Goal: Task Accomplishment & Management: Complete application form

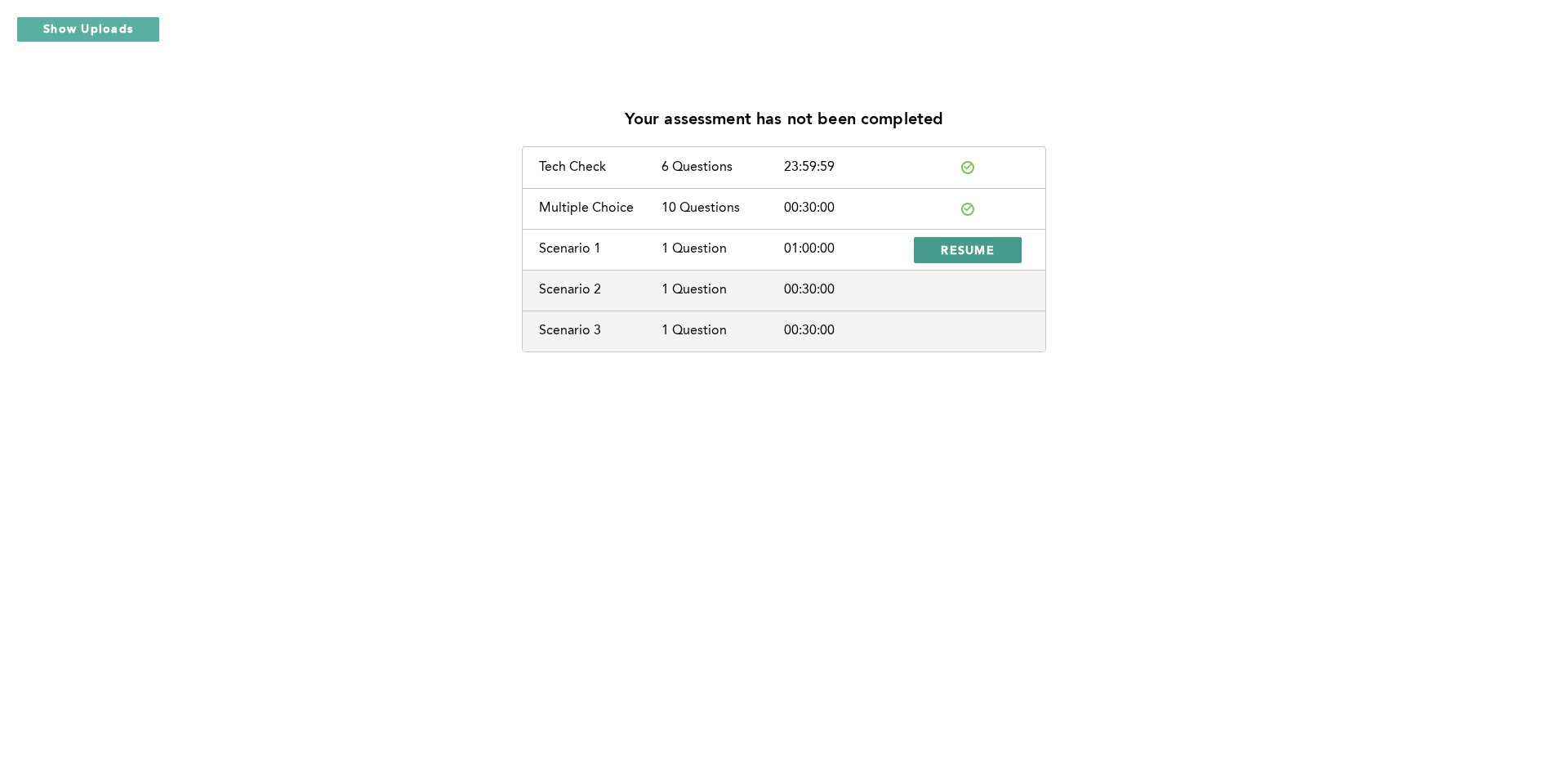
click at [1001, 258] on button "RESUME" at bounding box center [968, 250] width 108 height 26
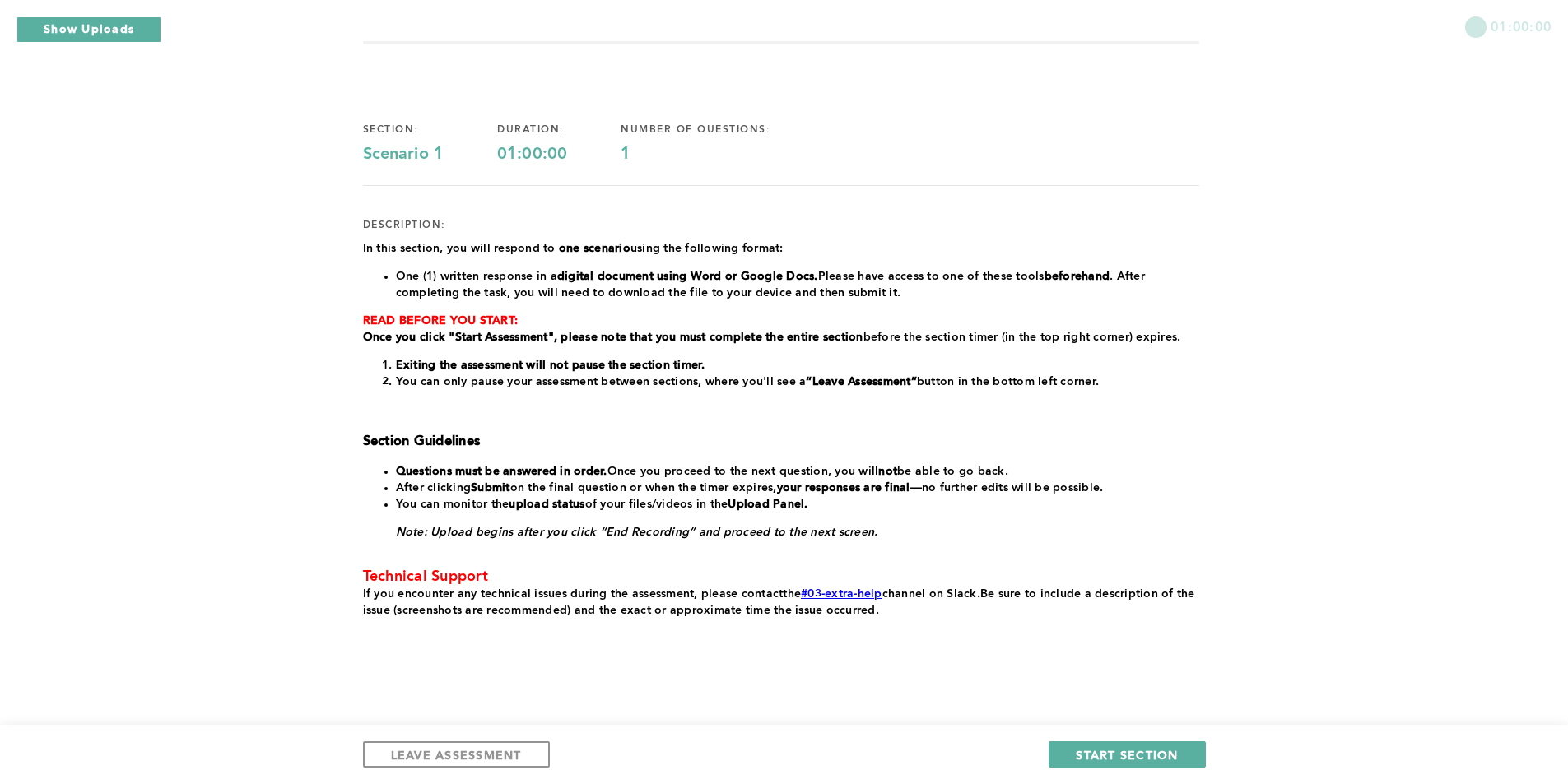
scroll to position [74, 0]
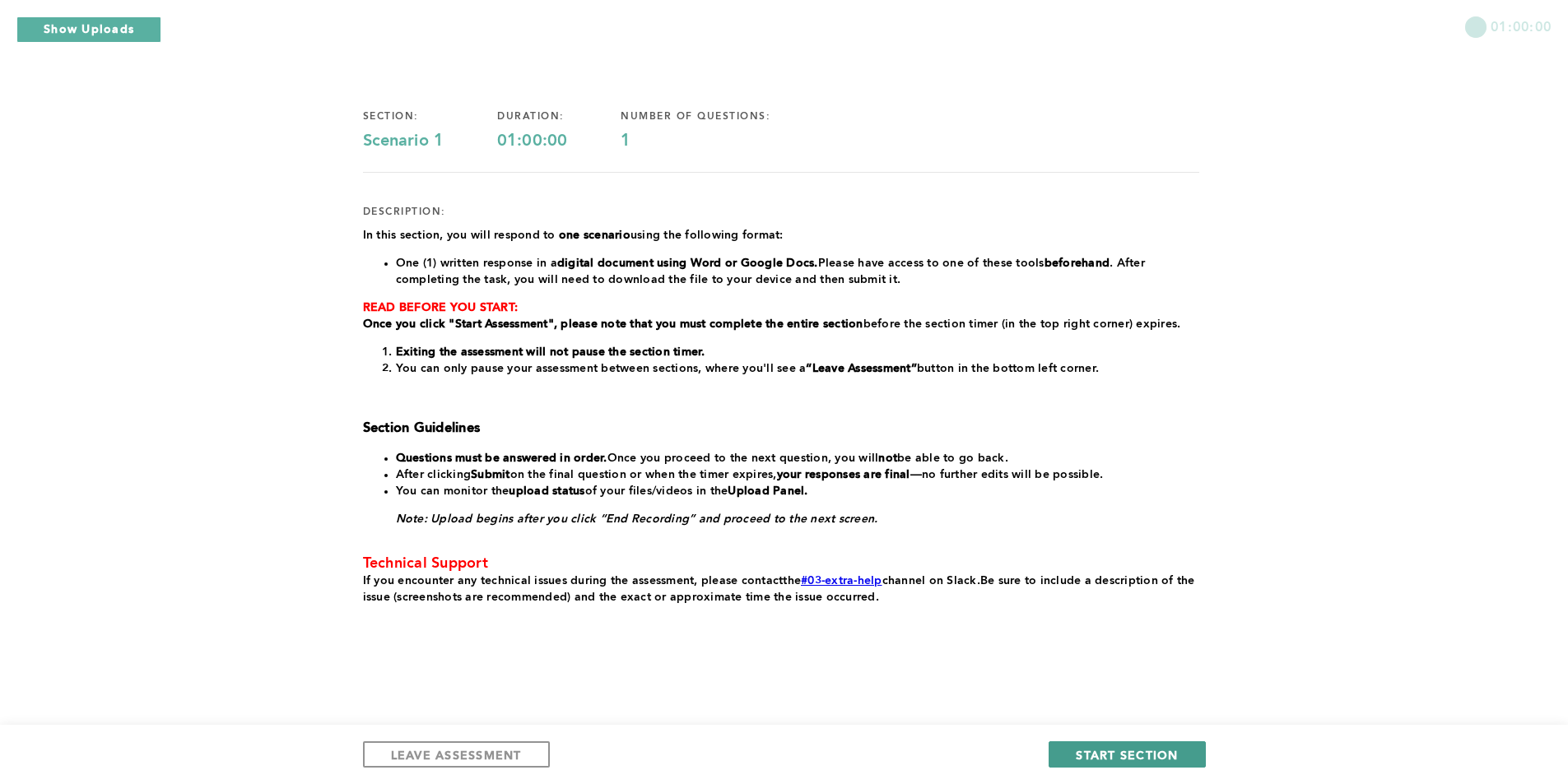
click at [1124, 761] on span "START SECTION" at bounding box center [1127, 754] width 102 height 15
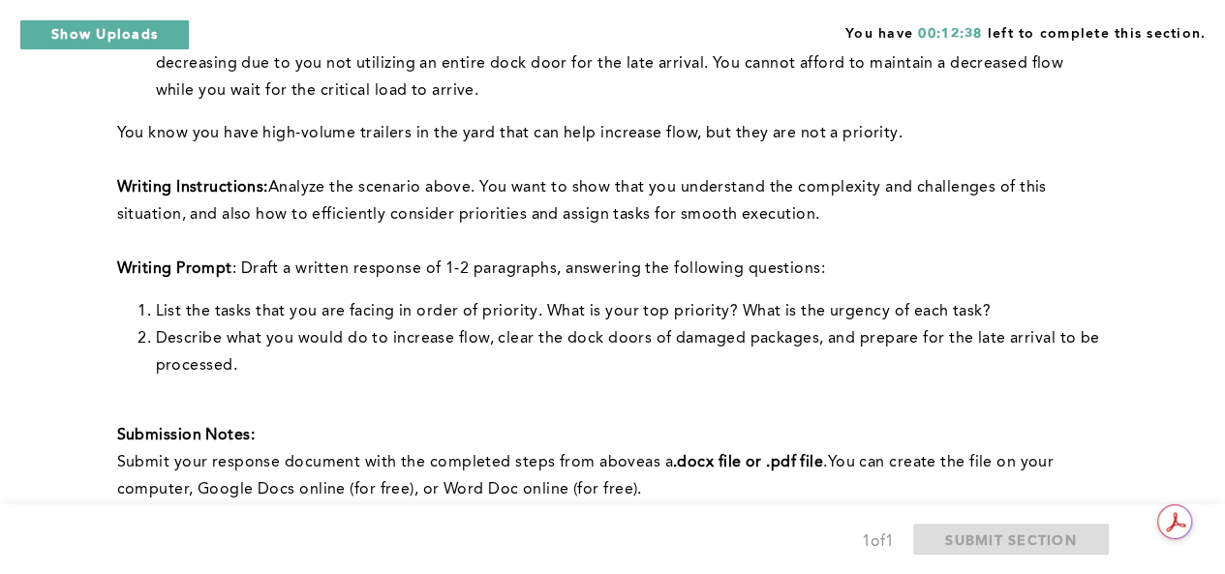
scroll to position [440, 0]
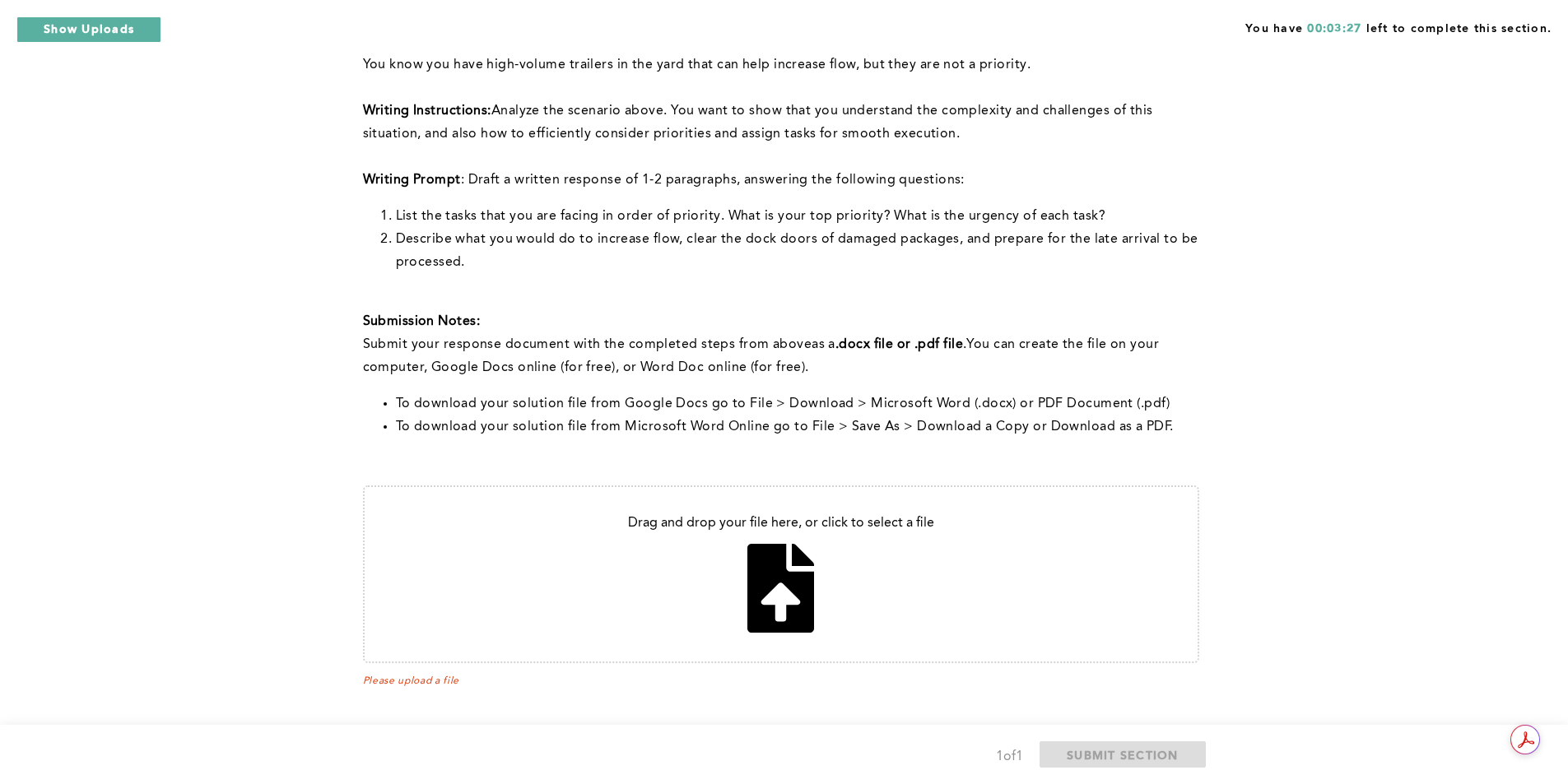
scroll to position [471, 0]
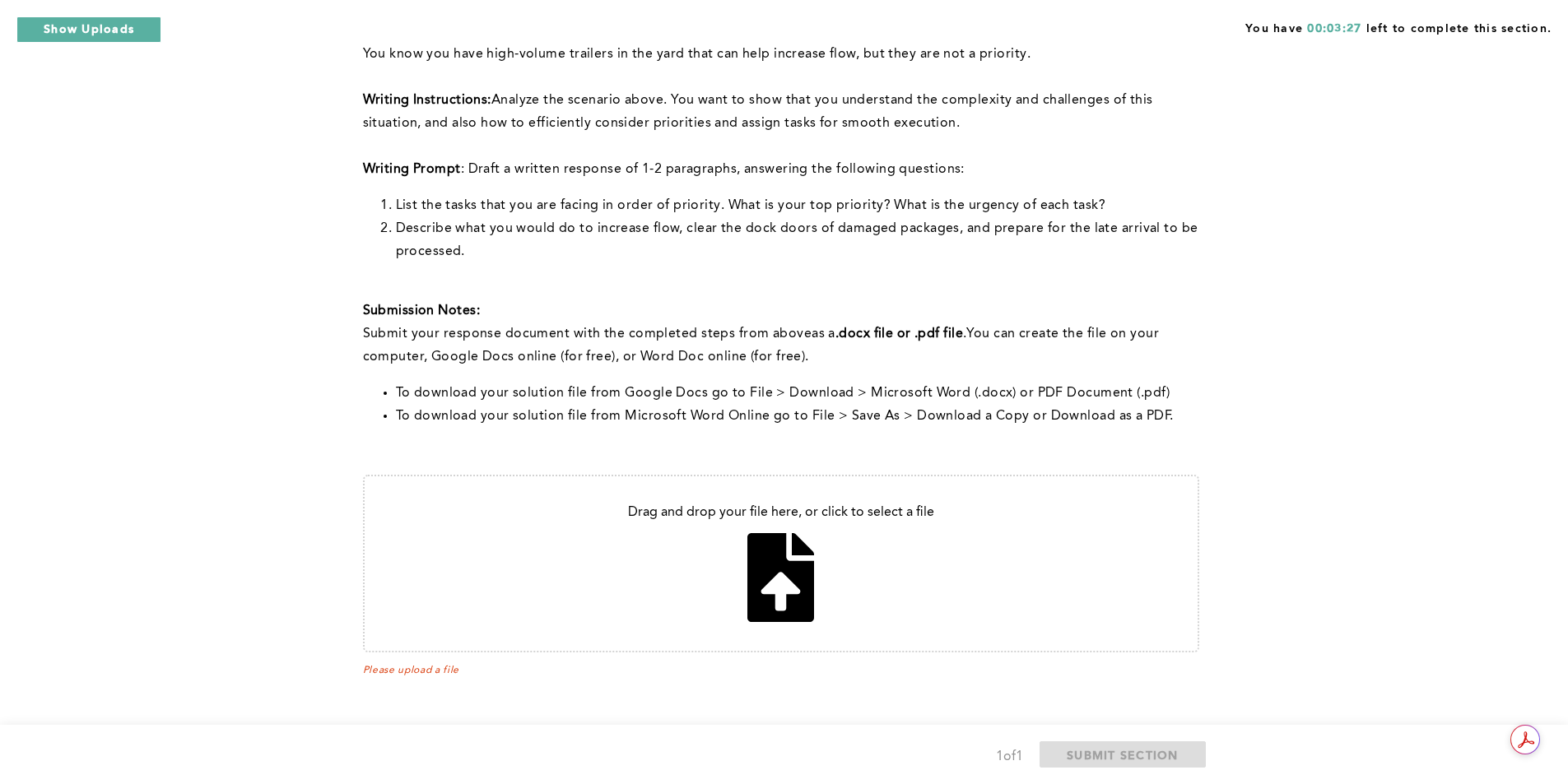
click at [778, 487] on input "file" at bounding box center [781, 563] width 833 height 174
type input "C:\fakepath\Task Priority.docx"
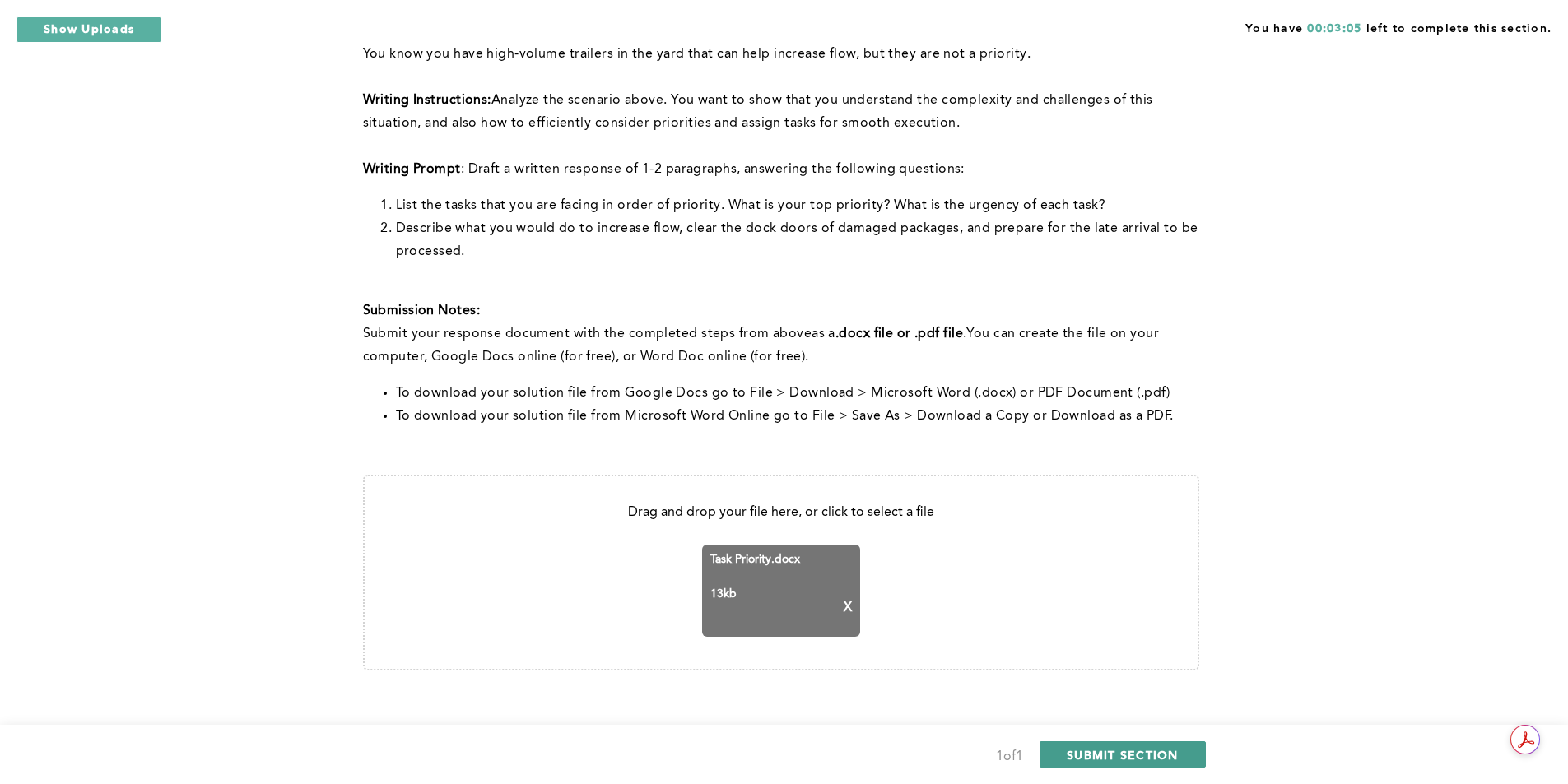
click at [1040, 487] on span "SUBMIT SECTION" at bounding box center [1123, 754] width 112 height 15
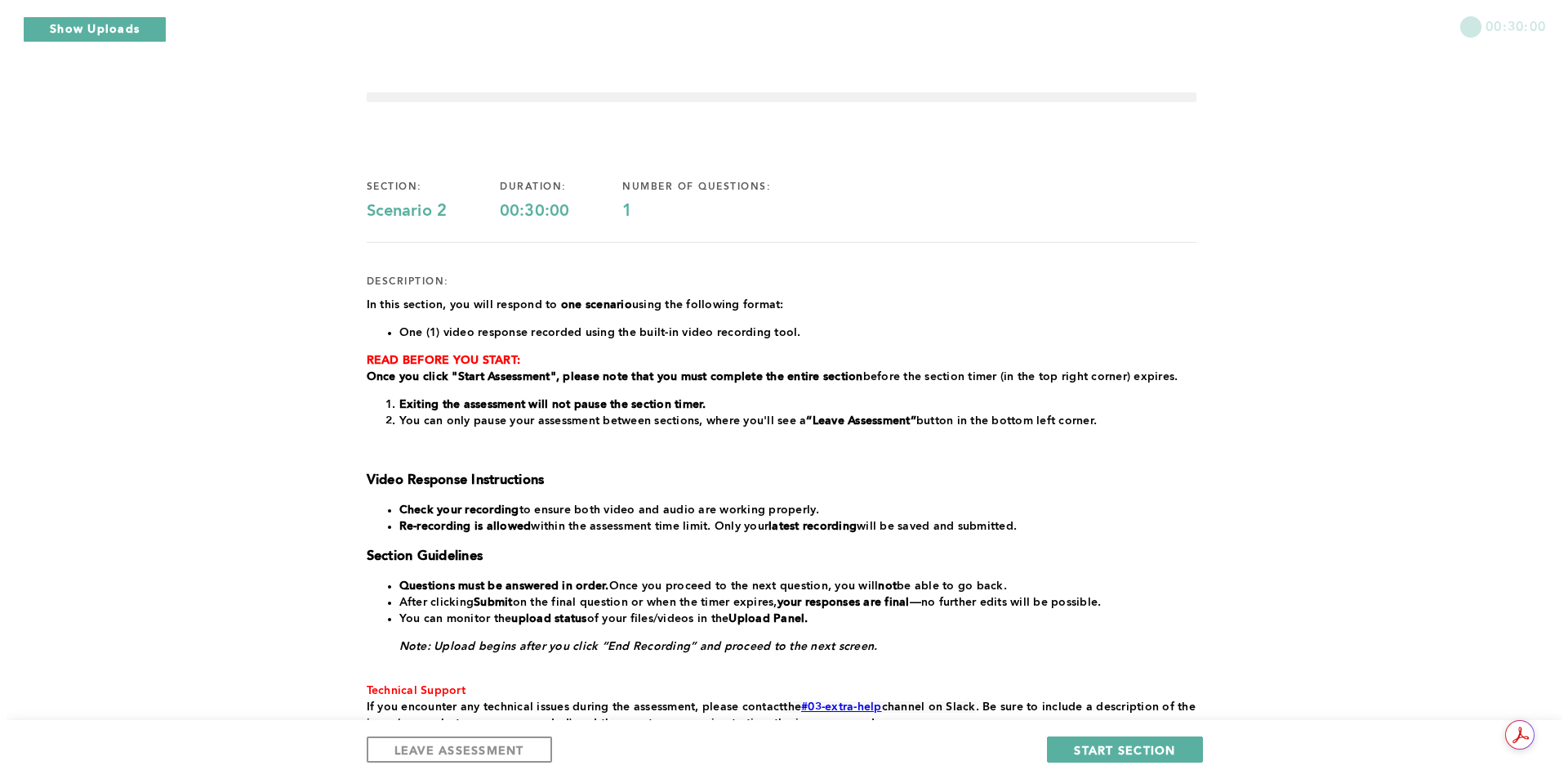
scroll to position [0, 0]
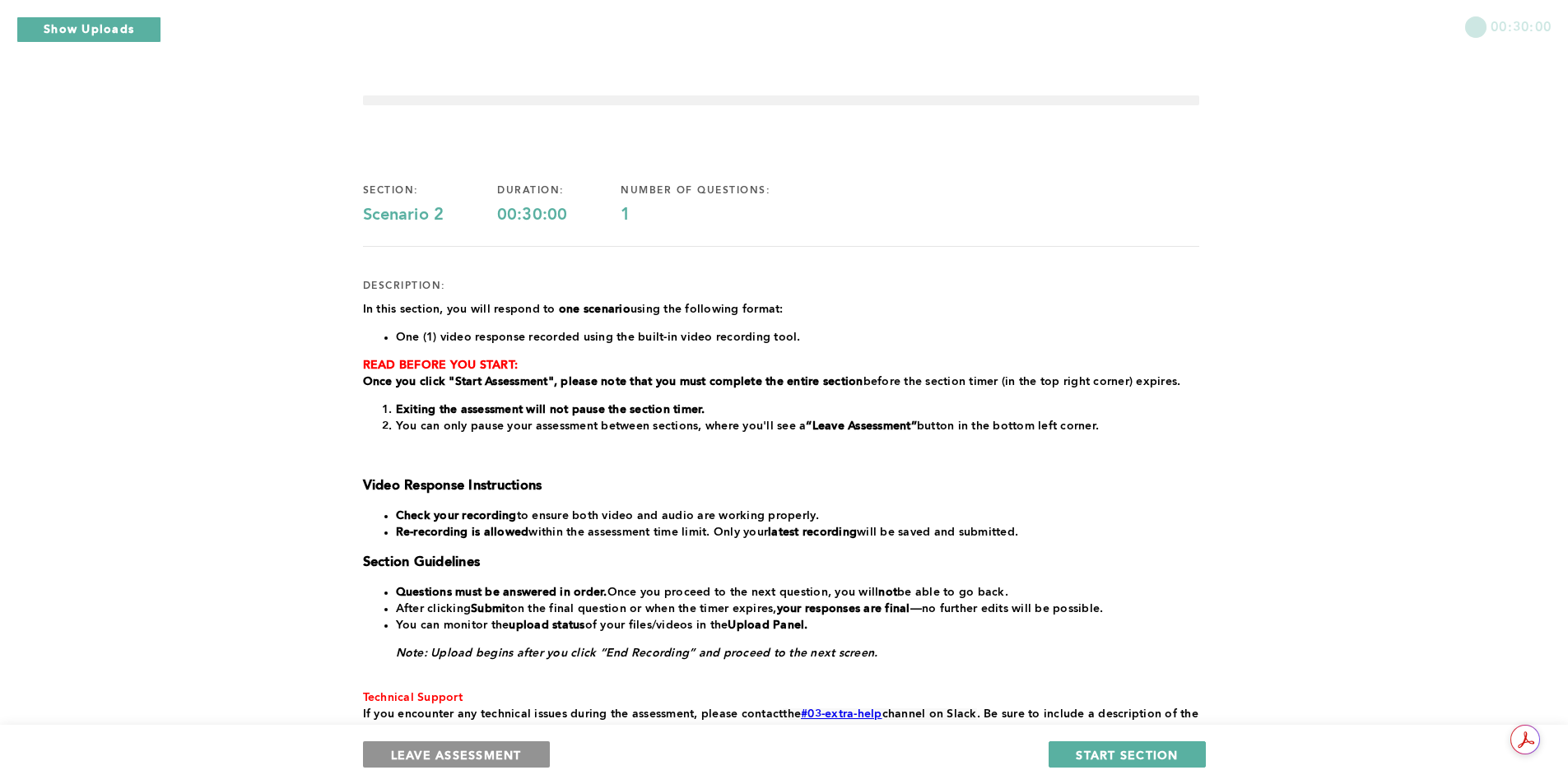
click at [489, 487] on span "LEAVE ASSESSMENT" at bounding box center [456, 754] width 131 height 15
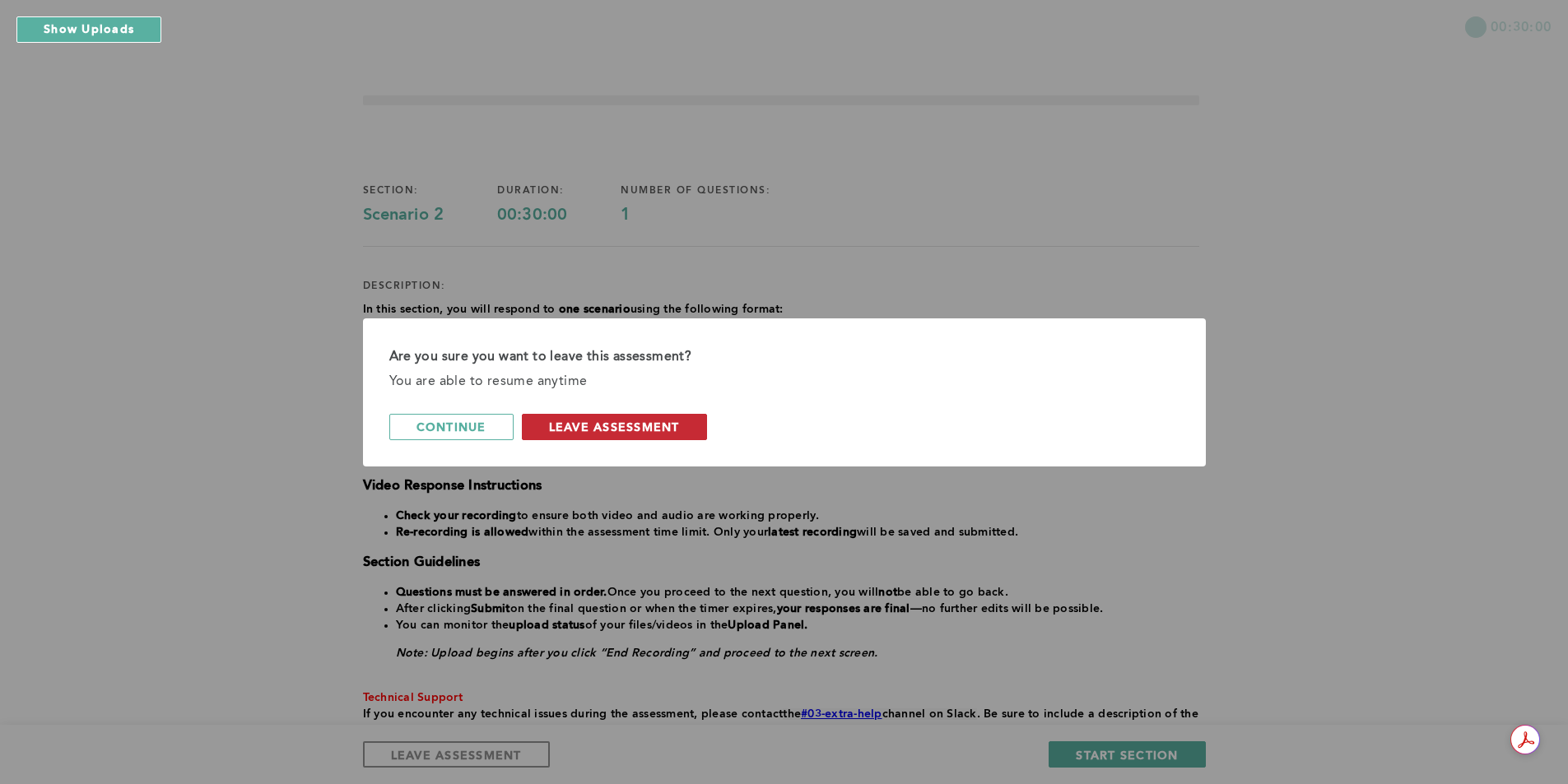
click at [589, 423] on span "leave assessment" at bounding box center [614, 426] width 131 height 15
